Goal: Information Seeking & Learning: Check status

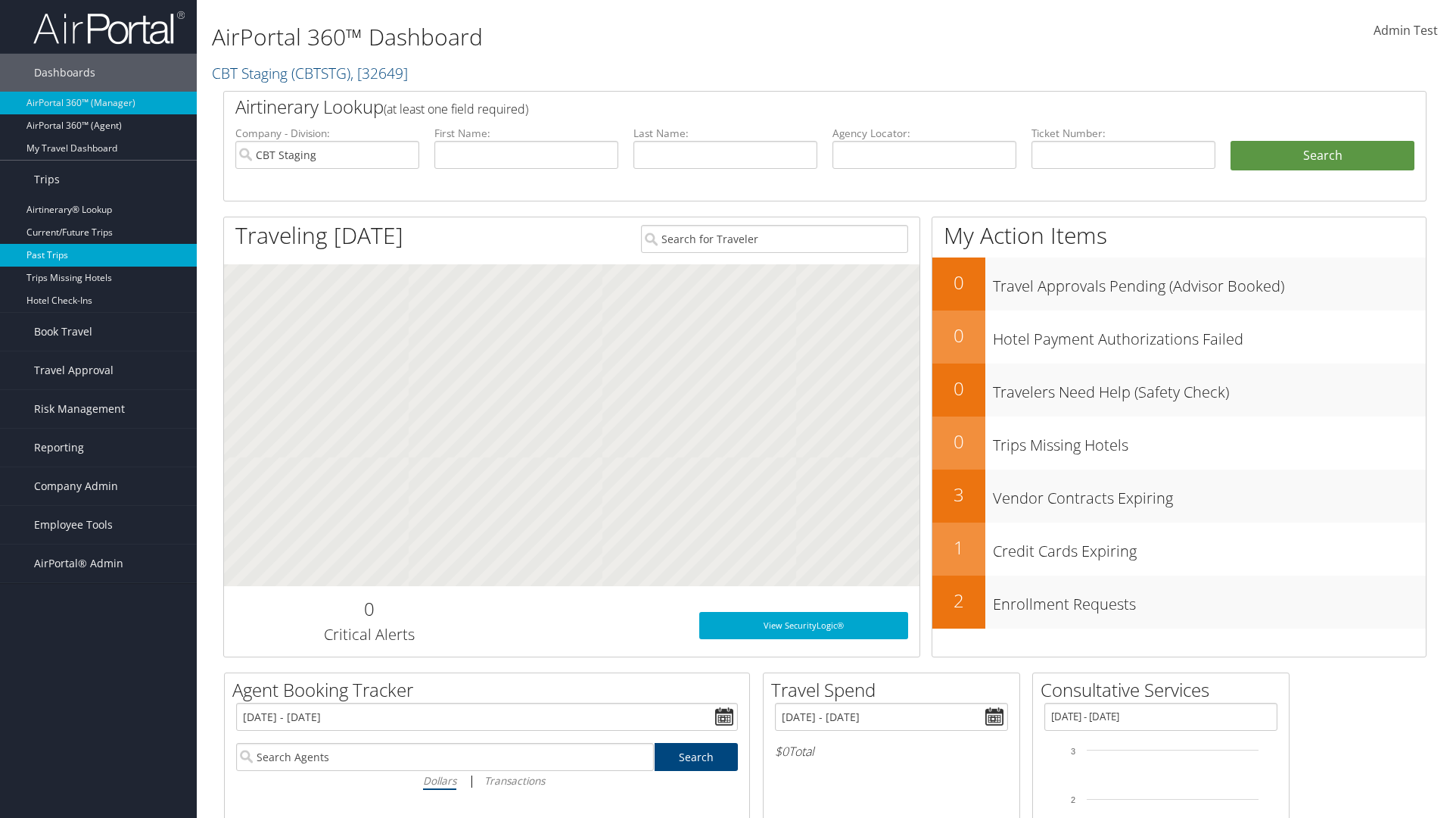
click at [98, 255] on link "Past Trips" at bounding box center [98, 255] width 197 height 23
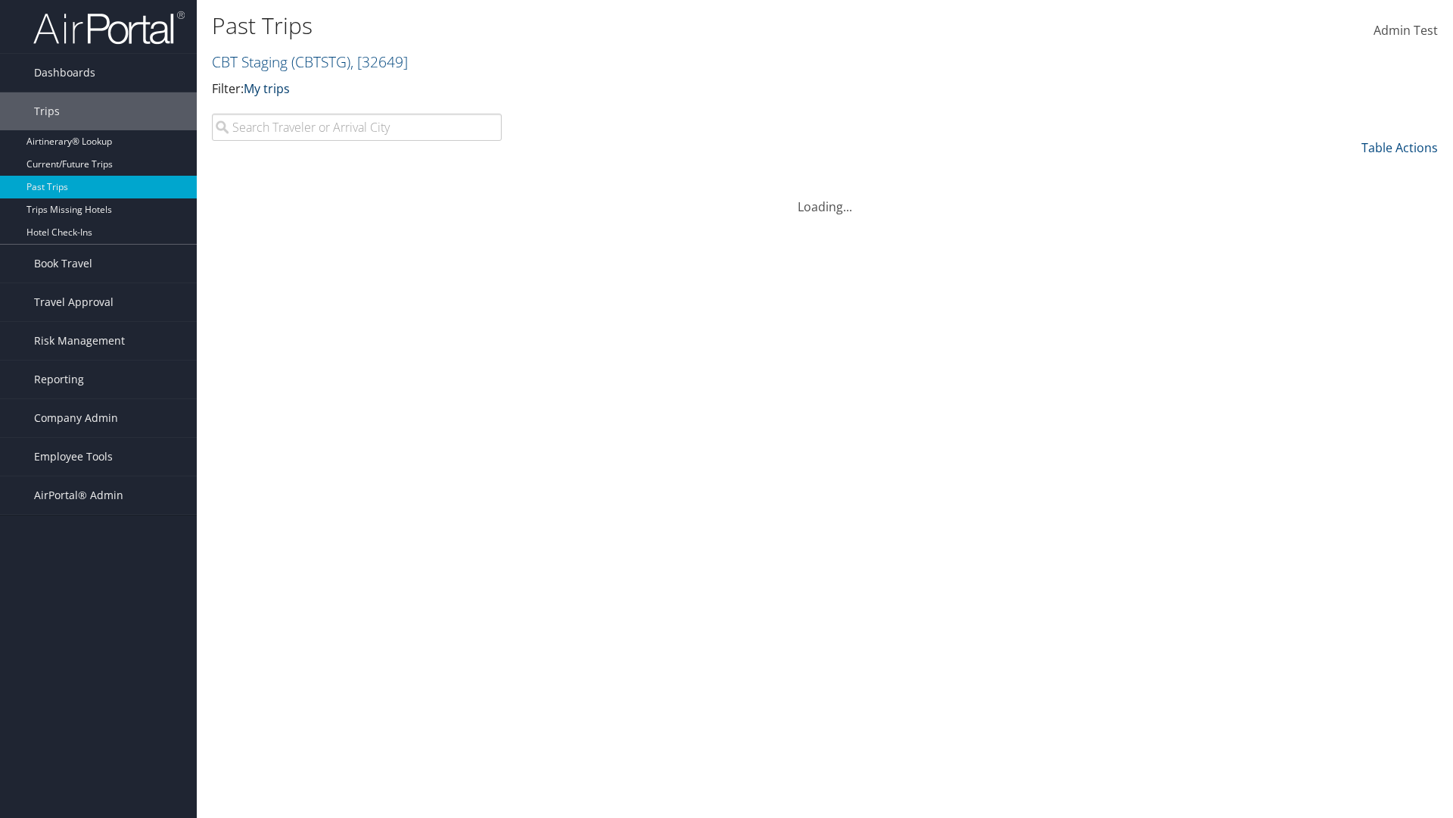
click at [269, 88] on link "My trips" at bounding box center [267, 88] width 46 height 17
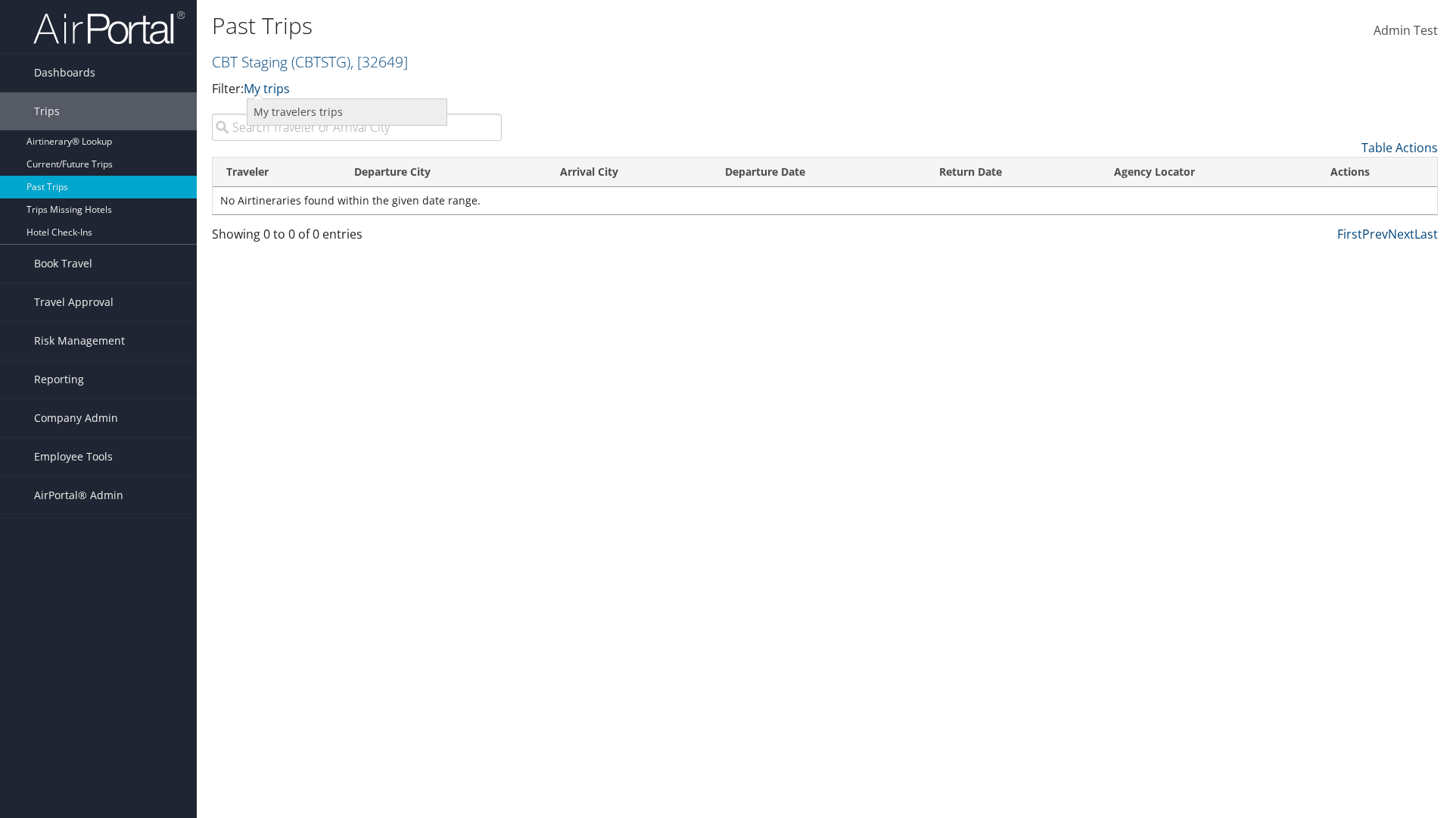
click at [347, 111] on link "My travelers trips" at bounding box center [347, 112] width 199 height 26
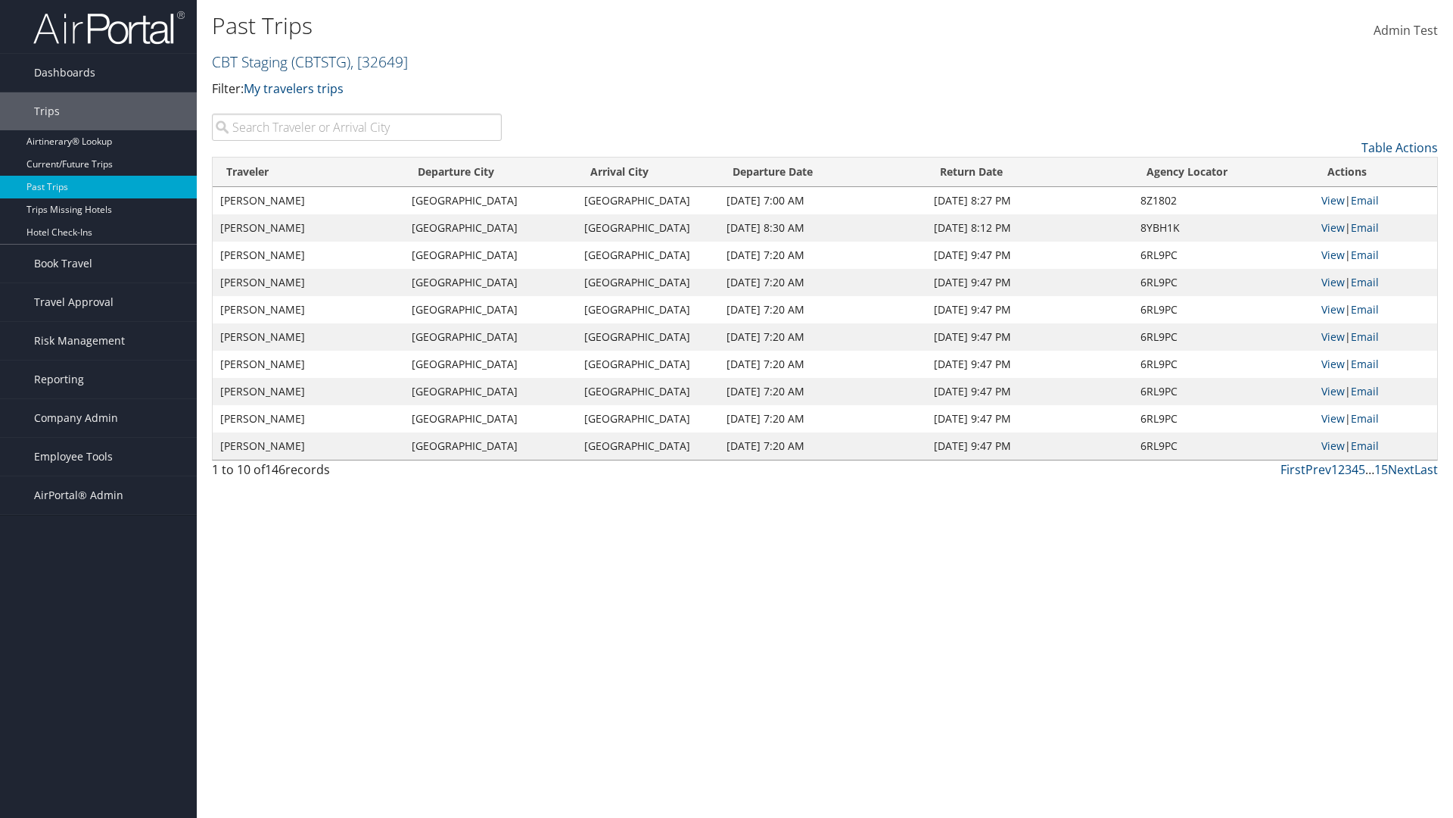
click at [250, 61] on link "CBT Staging ( CBTSTG ) , [ 32649 ]" at bounding box center [310, 61] width 196 height 20
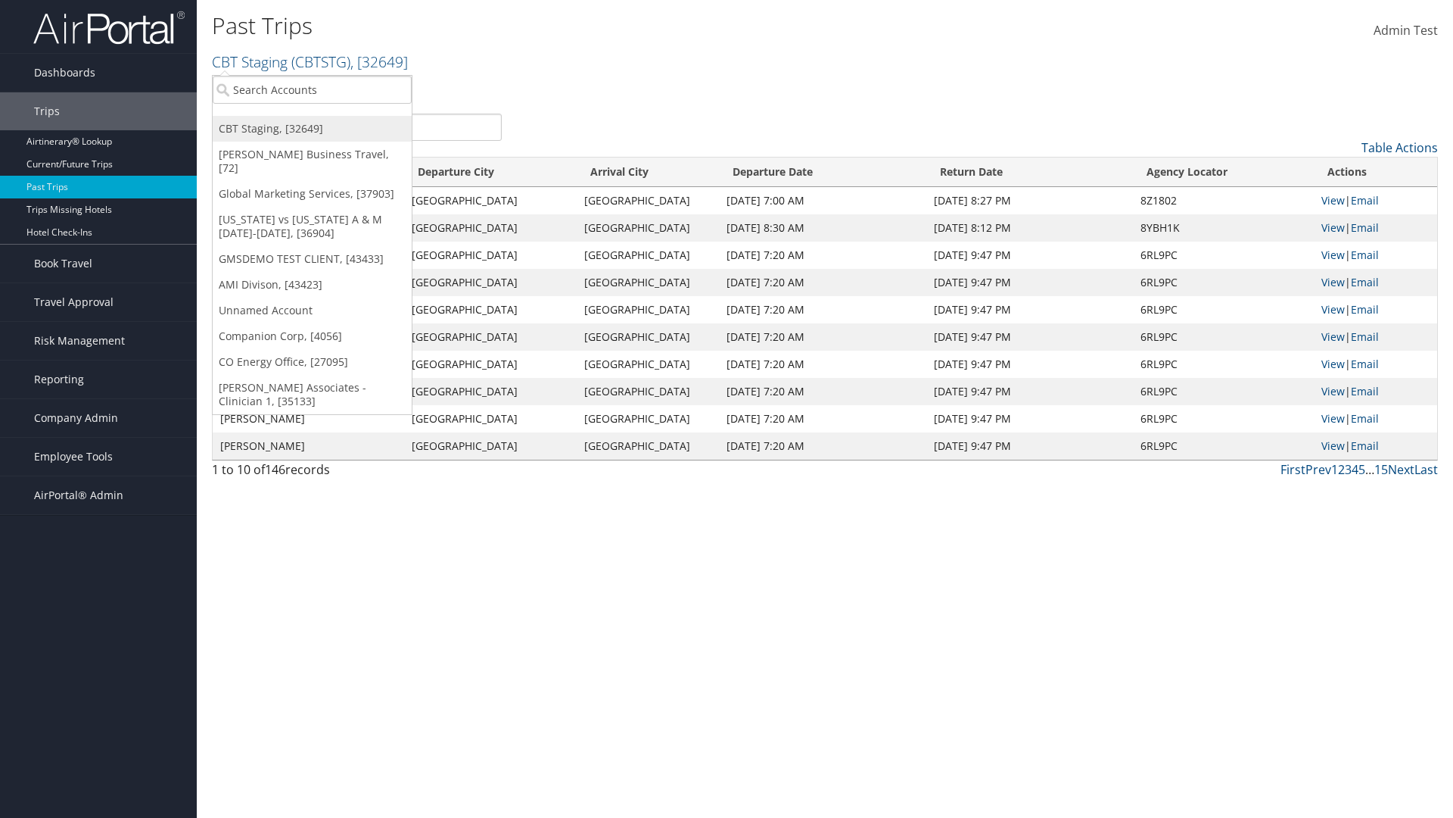
click at [312, 129] on link "CBT Staging, [32649]" at bounding box center [312, 129] width 199 height 26
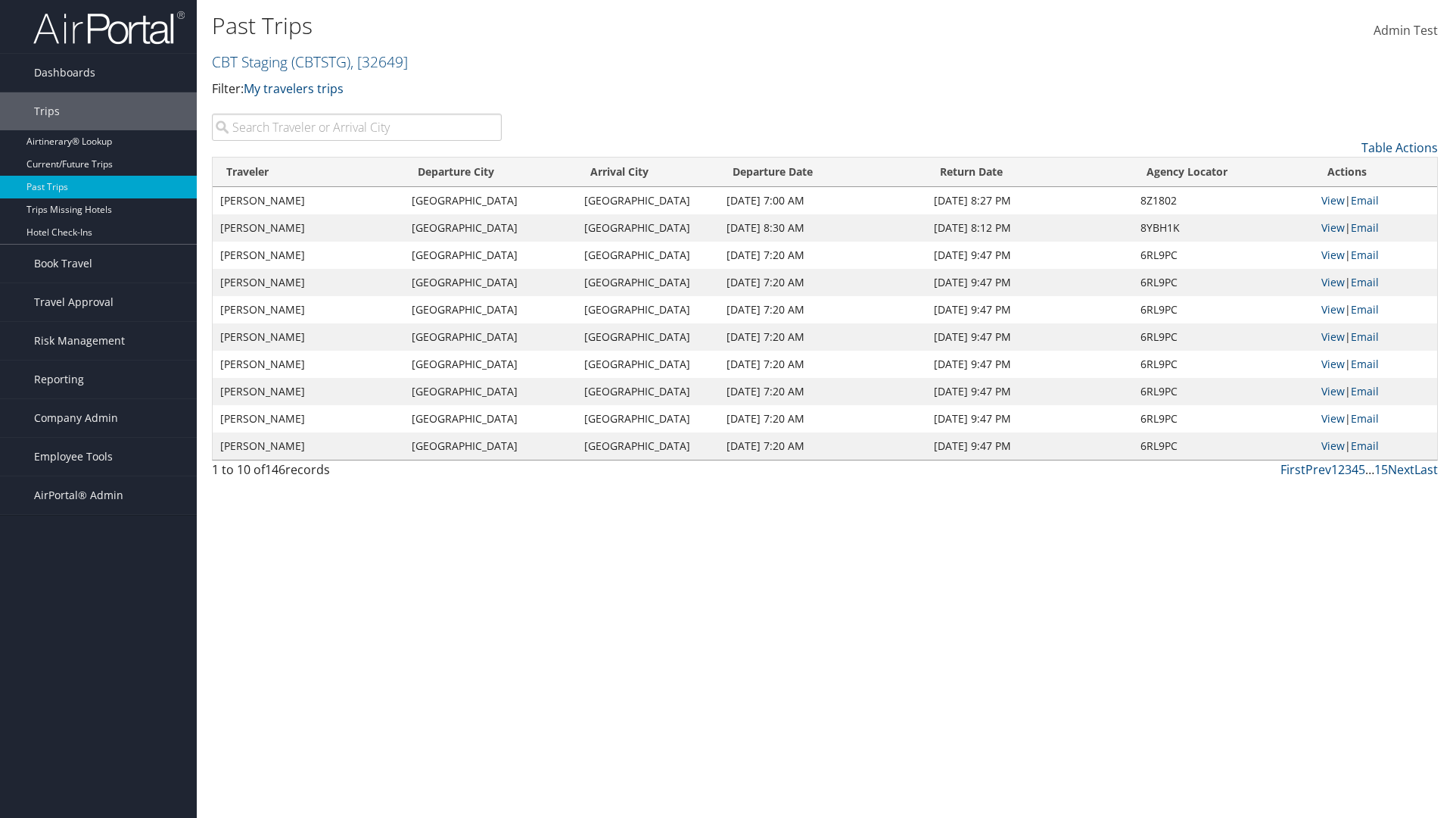
click at [309, 172] on th "Traveler" at bounding box center [309, 172] width 192 height 30
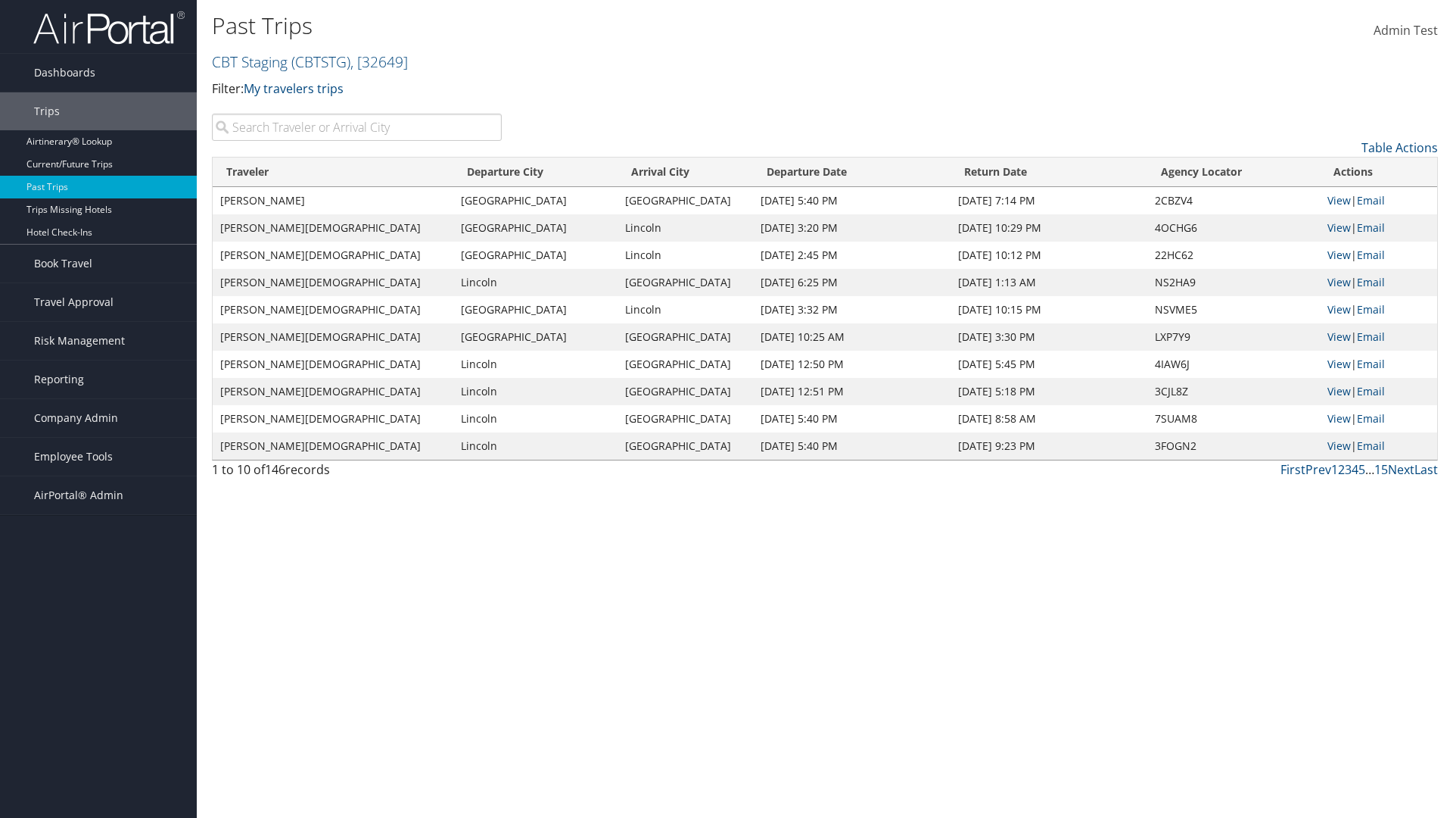
click at [309, 172] on th "Traveler" at bounding box center [333, 172] width 241 height 30
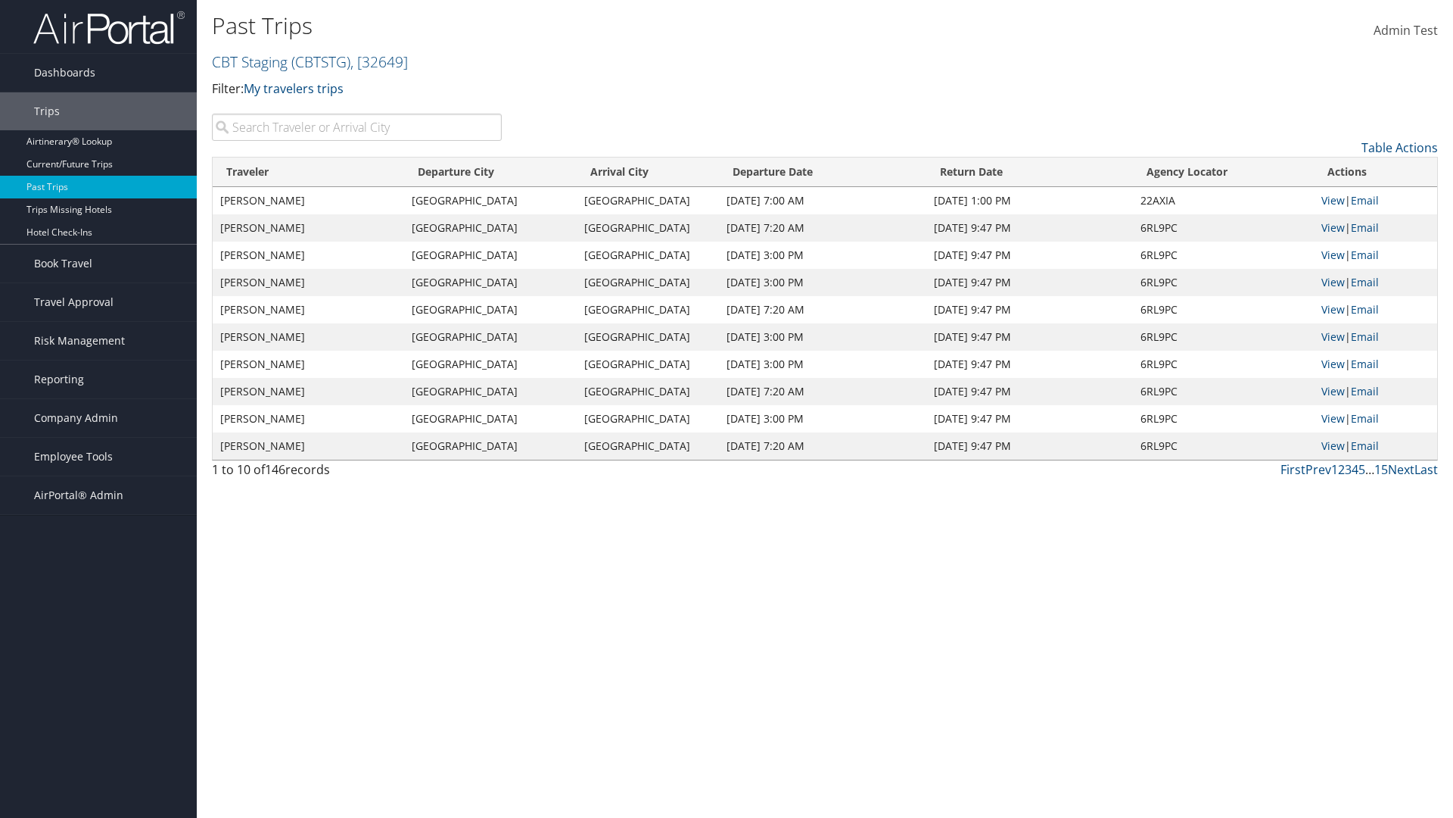
click at [491, 172] on th "Departure City" at bounding box center [490, 172] width 173 height 30
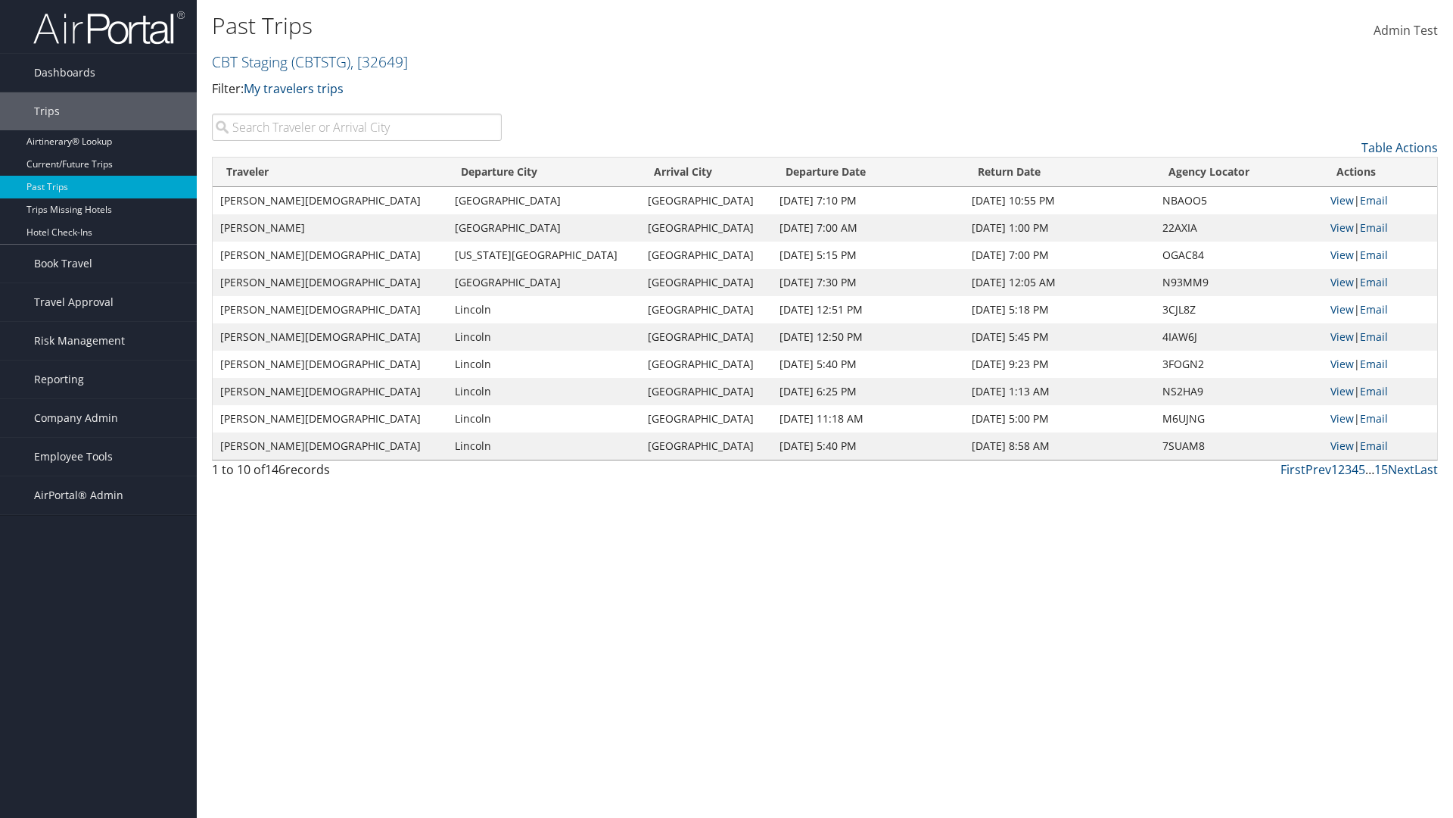
click at [491, 172] on th "Departure City" at bounding box center [543, 172] width 193 height 30
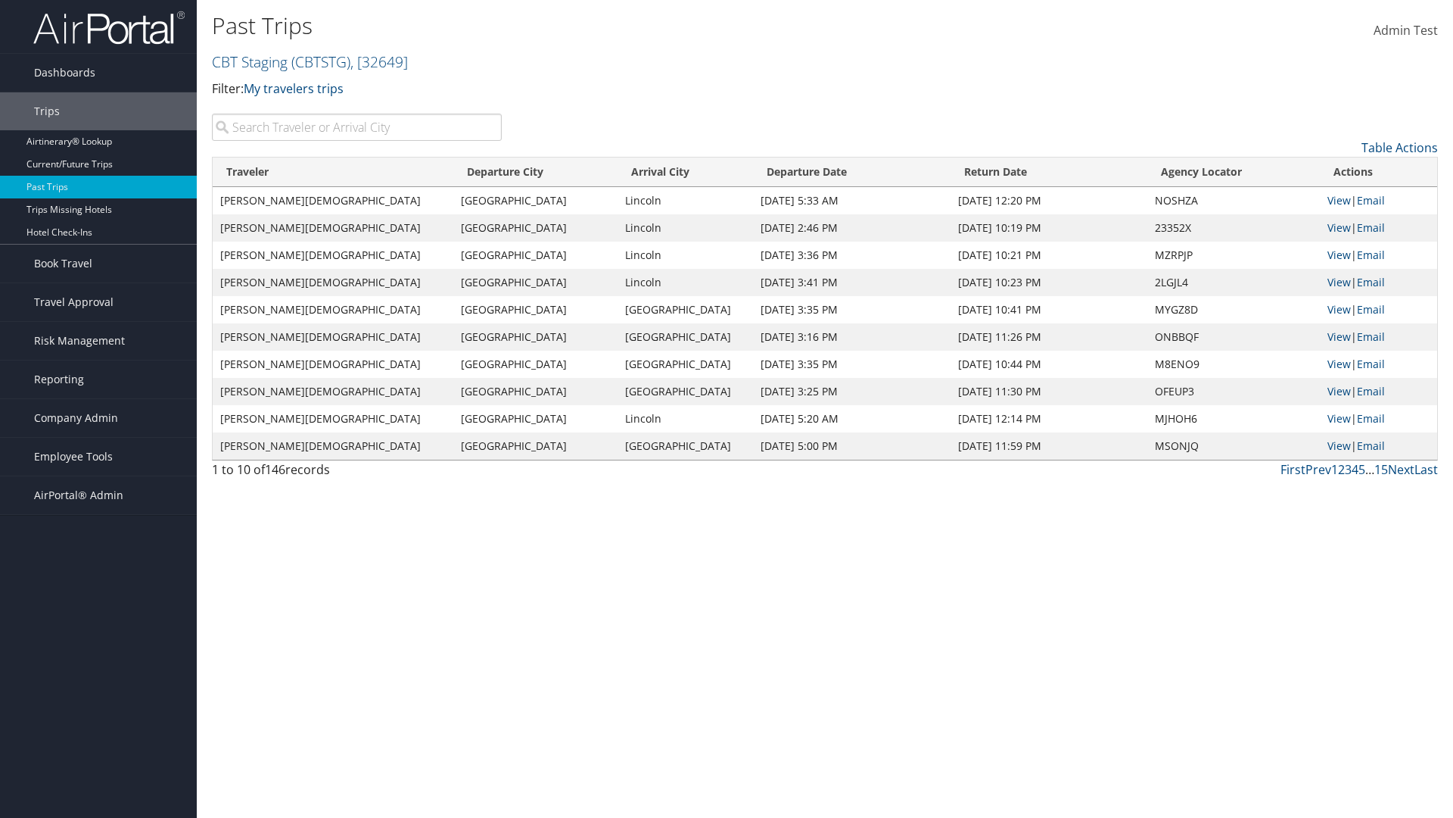
click at [646, 172] on th "Arrival City" at bounding box center [685, 172] width 135 height 30
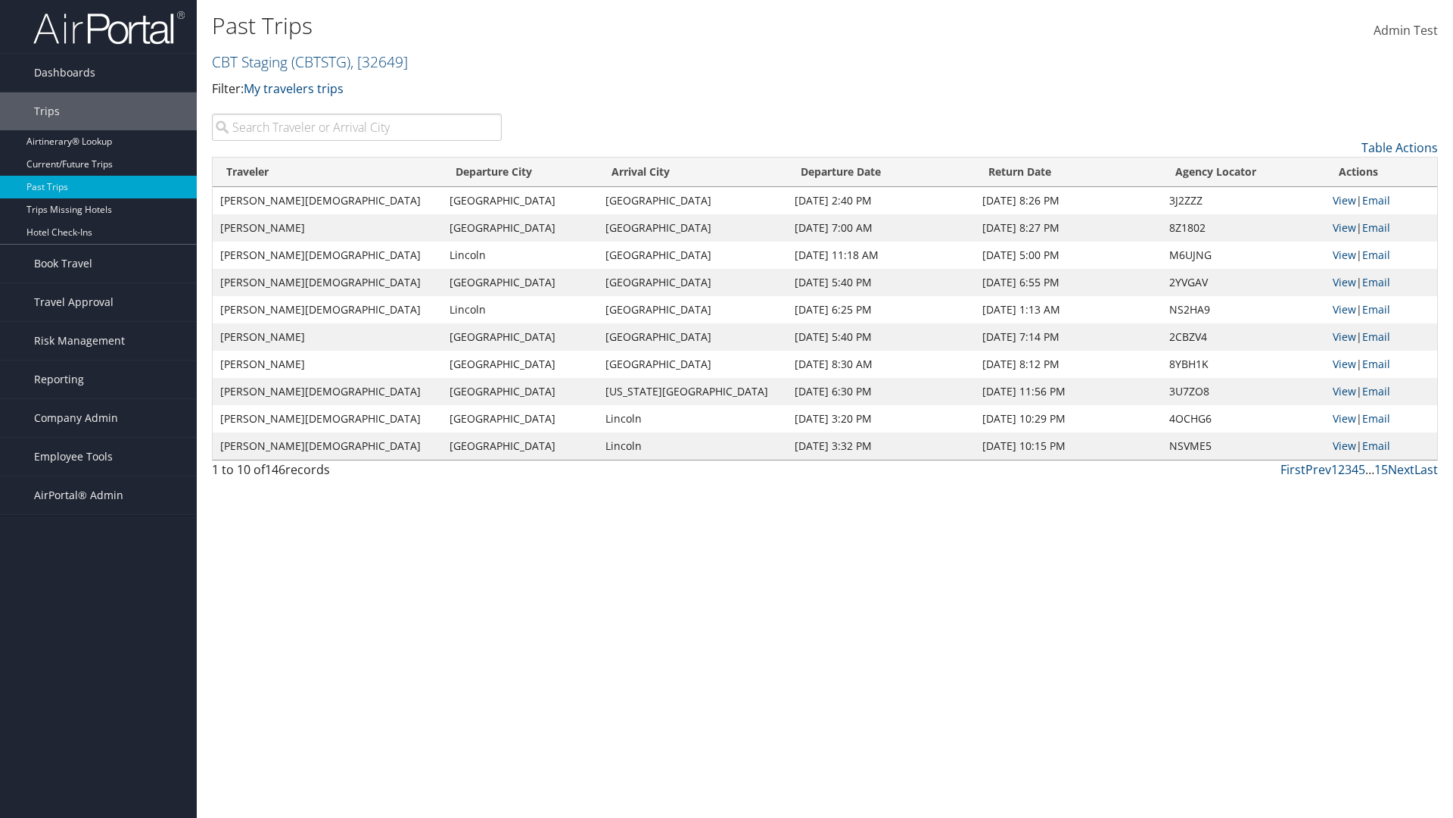
click at [646, 172] on th "Arrival City" at bounding box center [692, 172] width 189 height 30
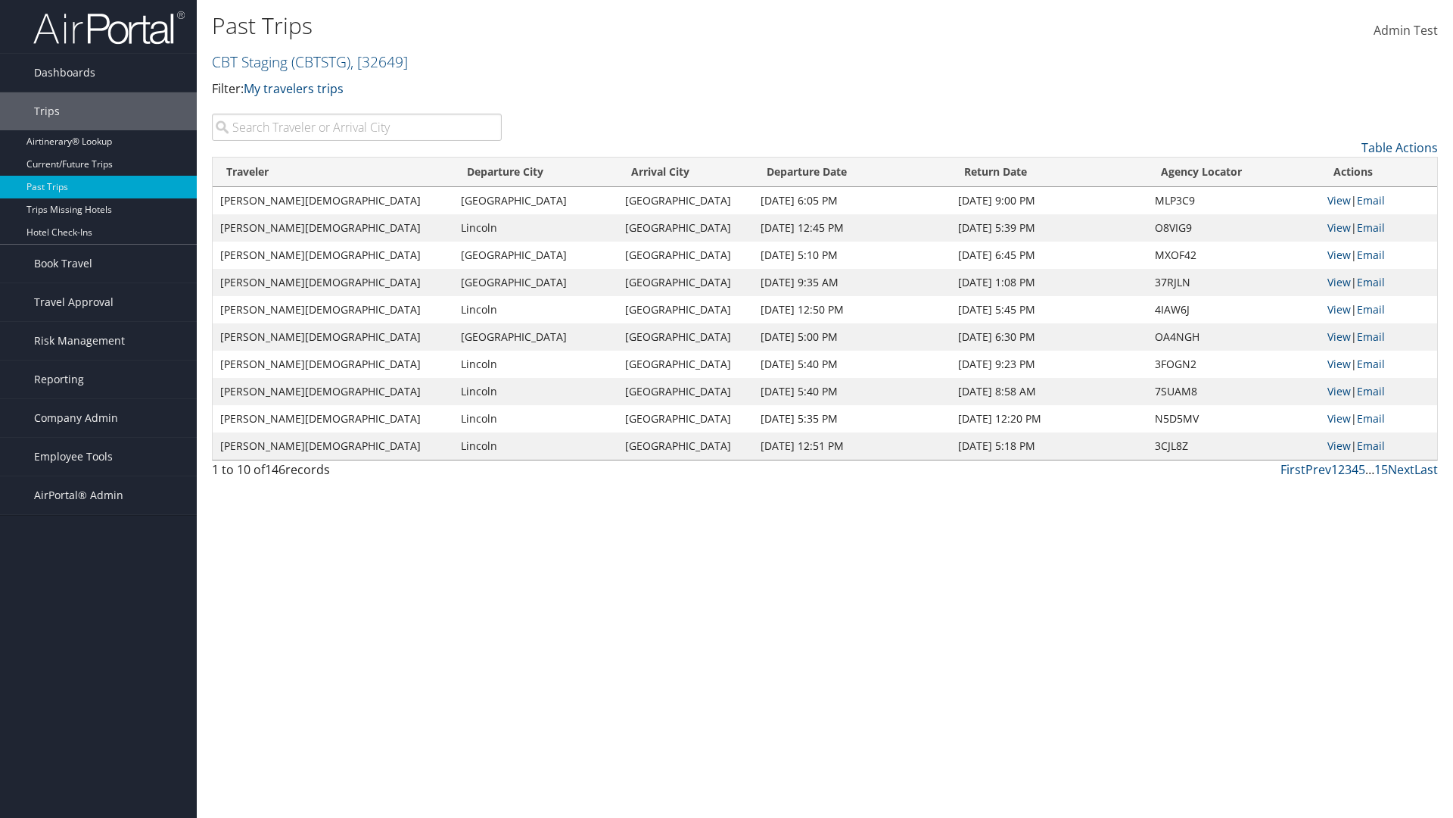
click at [820, 172] on th "Departure Date" at bounding box center [852, 172] width 198 height 30
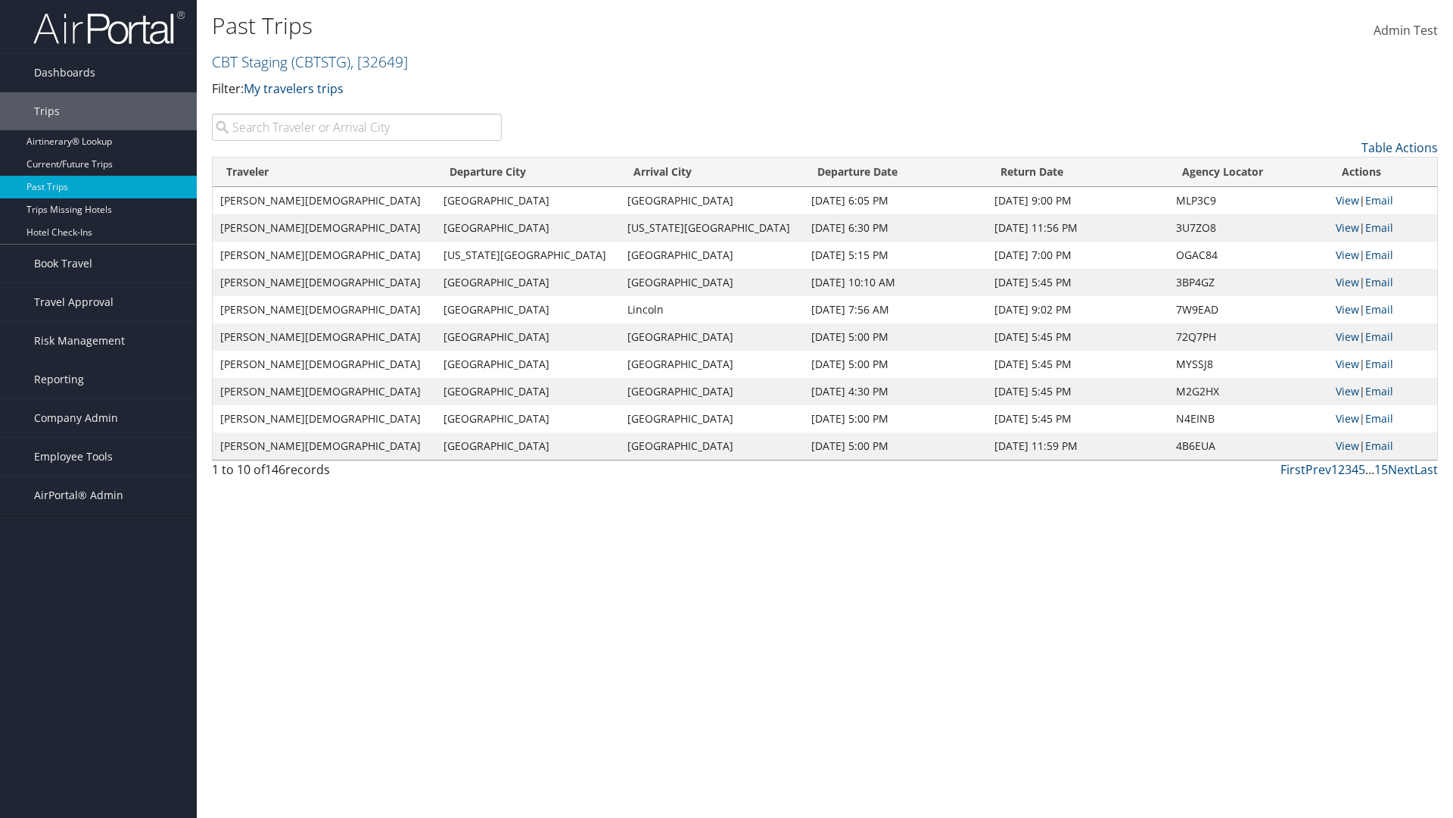
click at [820, 172] on th "Departure Date" at bounding box center [895, 172] width 183 height 30
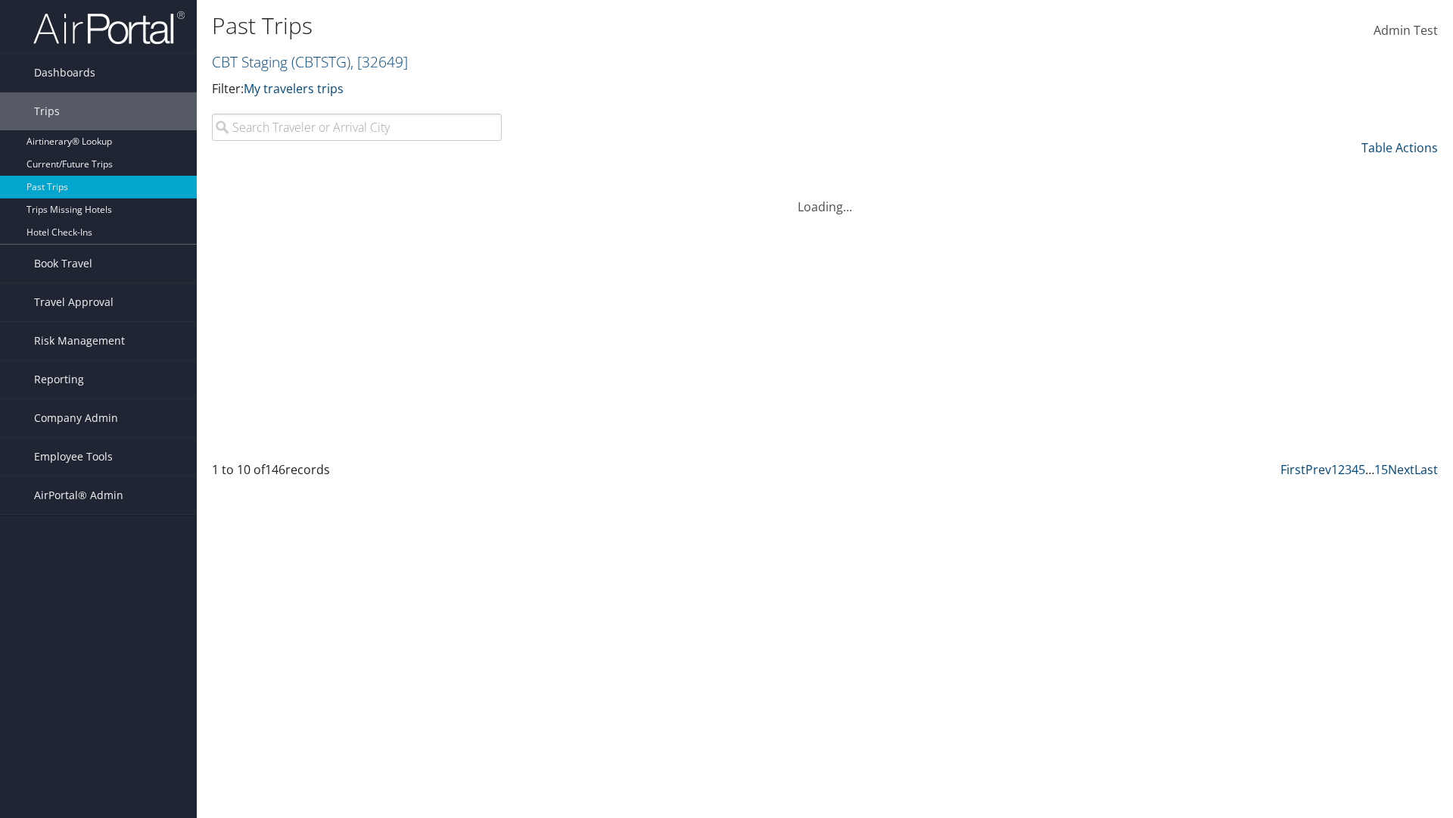
click at [1028, 172] on th "Return Date" at bounding box center [1078, 172] width 182 height 30
click at [1028, 172] on th "Return Date" at bounding box center [1030, 172] width 206 height 30
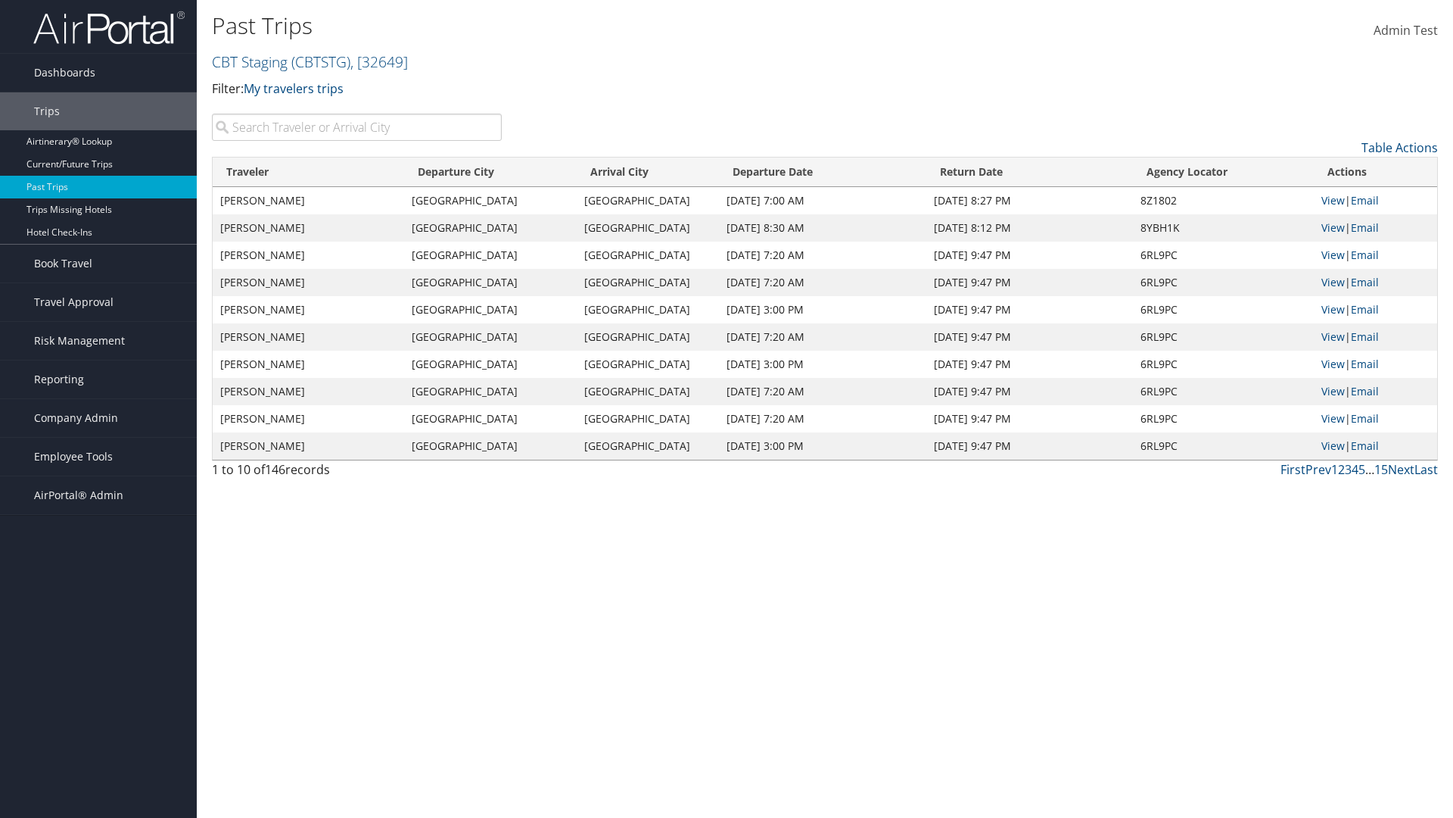
click at [1222, 172] on th "Agency Locator" at bounding box center [1223, 172] width 181 height 30
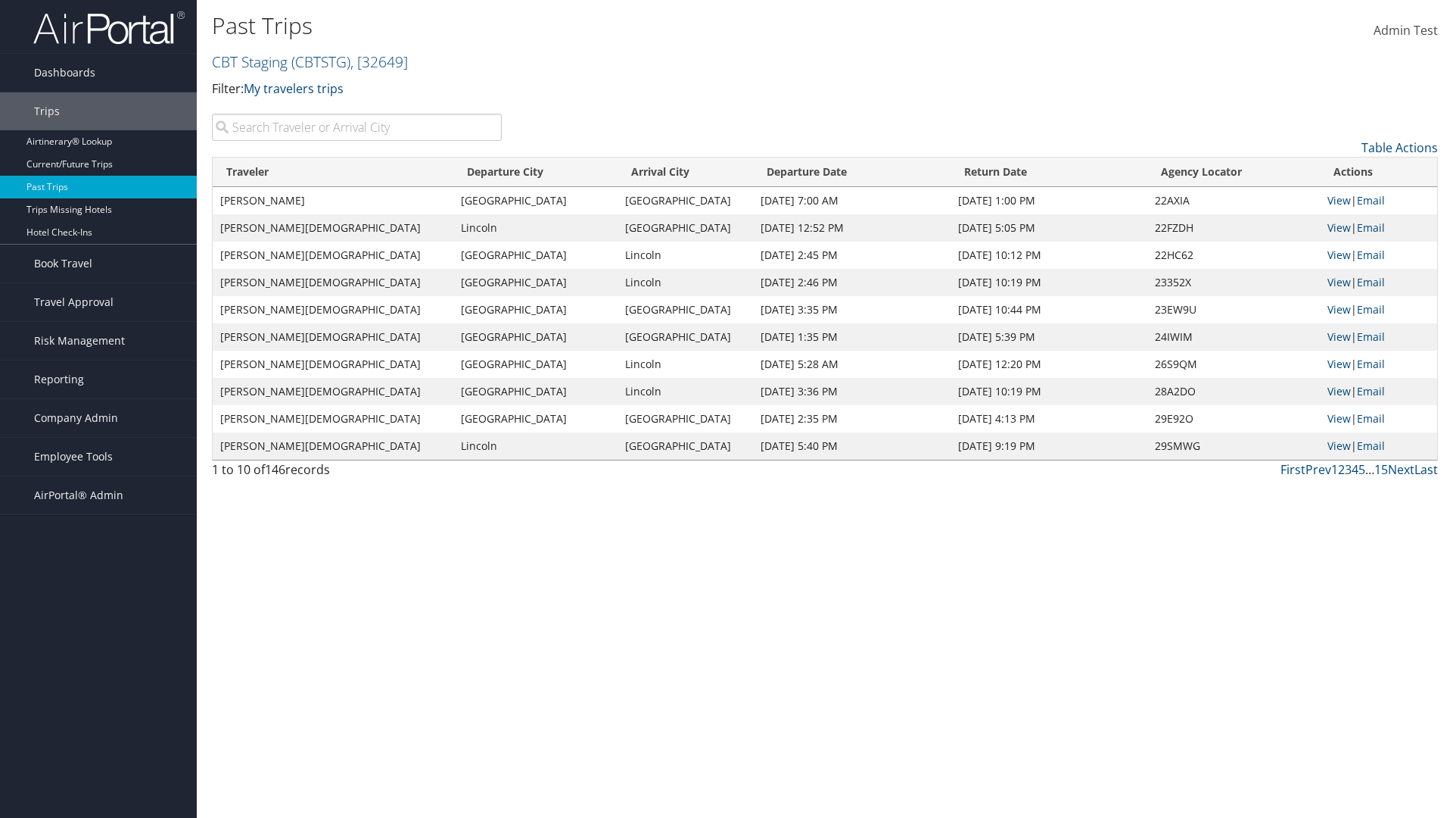
click at [1222, 172] on th "Agency Locator" at bounding box center [1234, 172] width 173 height 30
